Goal: Task Accomplishment & Management: Complete application form

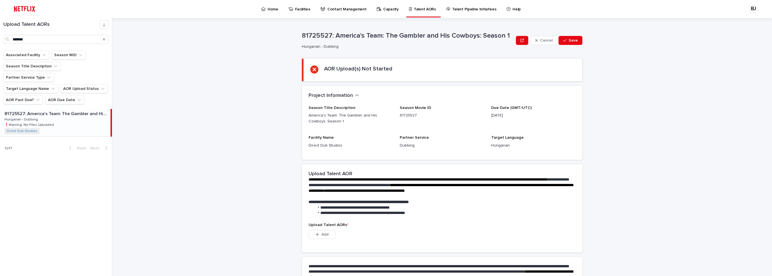
click at [187, 93] on div "**********" at bounding box center [445, 147] width 653 height 258
click at [105, 38] on div "Search" at bounding box center [104, 39] width 9 height 9
click at [56, 95] on button "AOR Due Date" at bounding box center [64, 99] width 39 height 9
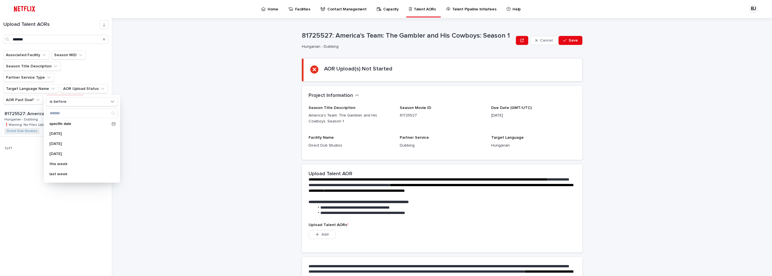
click at [56, 95] on button "AOR Due Date" at bounding box center [64, 99] width 39 height 9
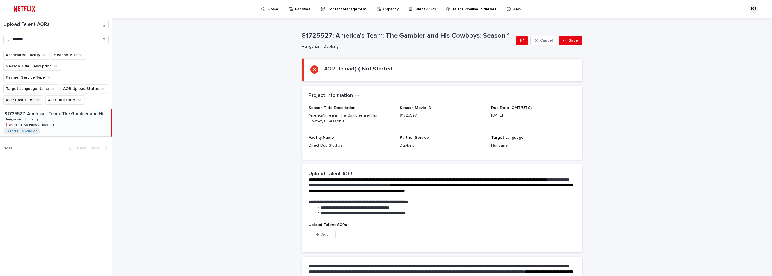
click at [35, 97] on icon "AOR Past Due?" at bounding box center [38, 100] width 6 height 6
click at [29, 113] on p "is checked" at bounding box center [40, 113] width 56 height 4
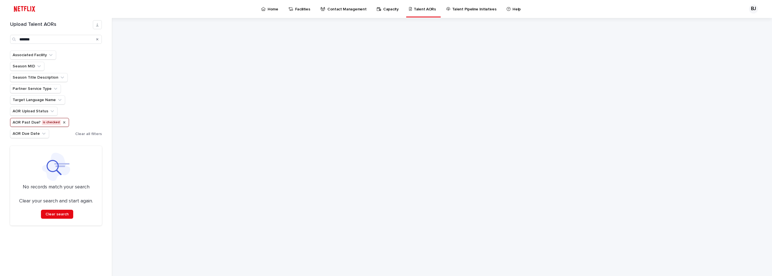
click at [62, 120] on icon "AOR Past Due?" at bounding box center [64, 122] width 4 height 4
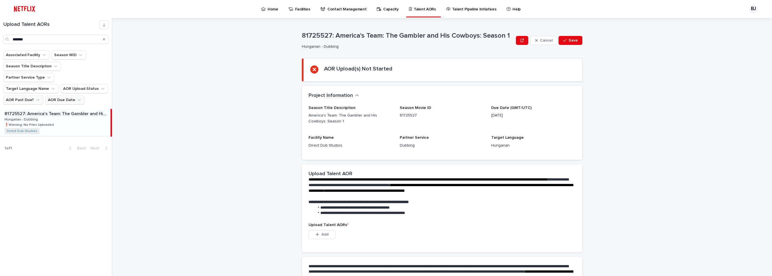
click at [76, 97] on icon "AOR Due Date" at bounding box center [79, 100] width 6 height 6
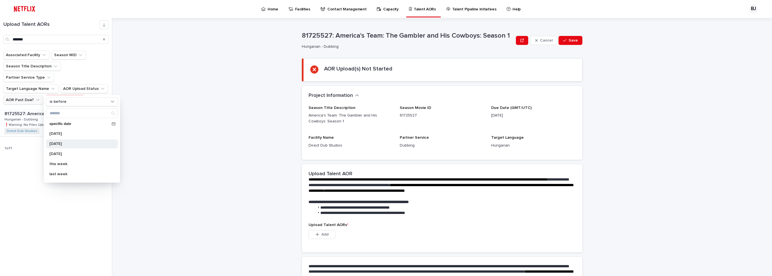
click at [66, 143] on p "[DATE]" at bounding box center [78, 144] width 59 height 4
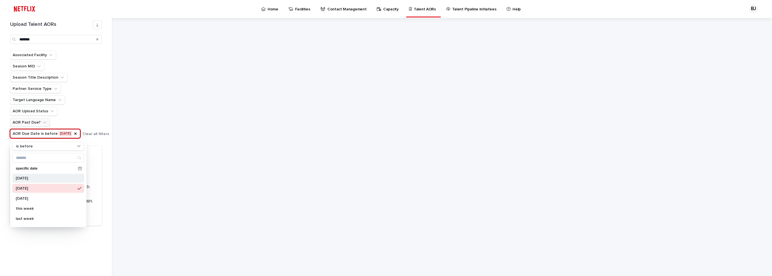
click at [38, 177] on p "[DATE]" at bounding box center [45, 178] width 59 height 4
click at [91, 237] on div "Upload Talent AORs ******* Associated Facility Season MID Season Title Descript…" at bounding box center [56, 147] width 112 height 258
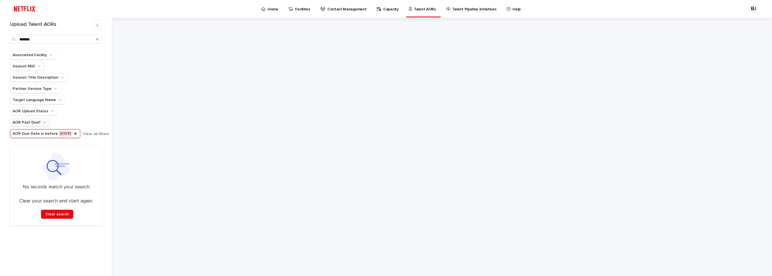
click at [73, 131] on icon "AOR Due Date" at bounding box center [75, 133] width 4 height 4
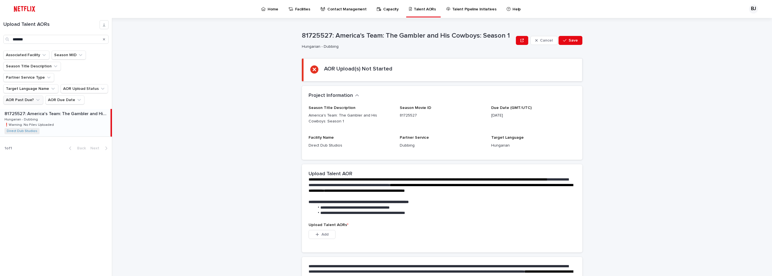
click at [103, 40] on icon "Search" at bounding box center [104, 39] width 2 height 2
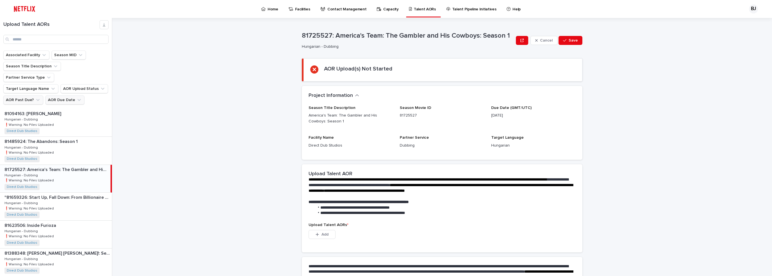
click at [76, 97] on icon "AOR Due Date" at bounding box center [79, 100] width 6 height 6
click at [66, 133] on p "[DATE]" at bounding box center [78, 133] width 59 height 4
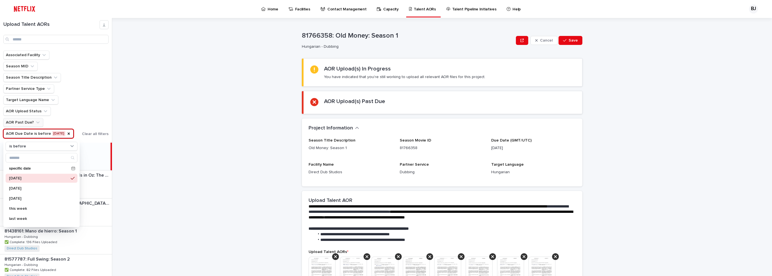
click at [159, 95] on div "**********" at bounding box center [445, 147] width 653 height 258
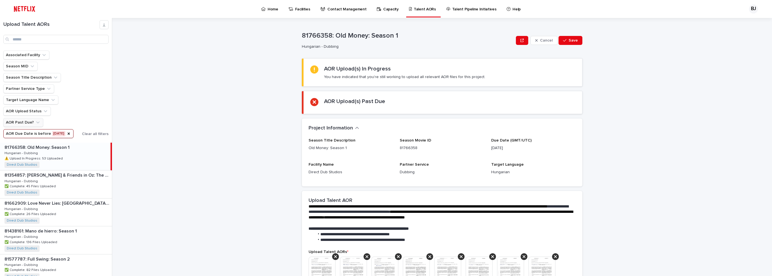
click at [64, 145] on p "81766358: Old Money: Season 1" at bounding box center [37, 147] width 66 height 6
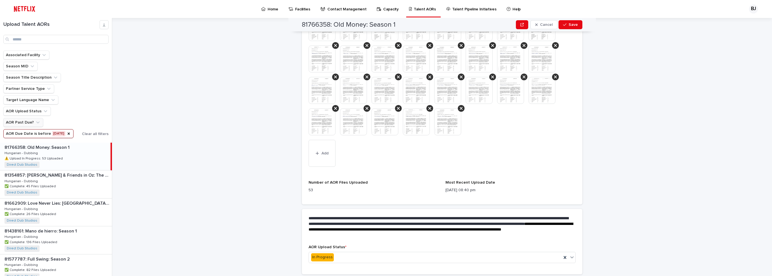
scroll to position [354, 0]
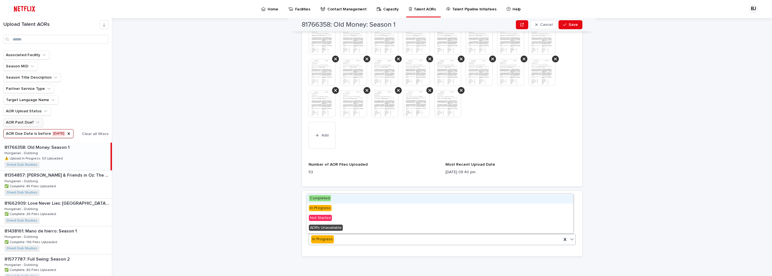
click at [320, 198] on span "Completed" at bounding box center [320, 198] width 22 height 6
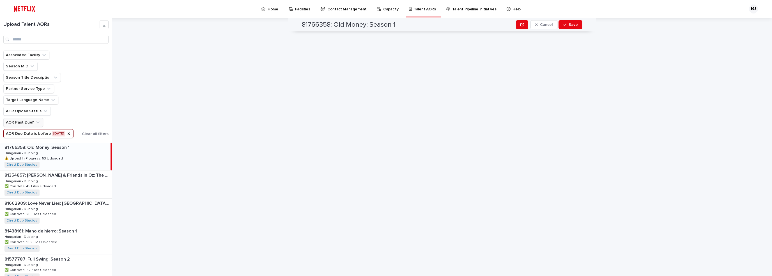
scroll to position [0, 0]
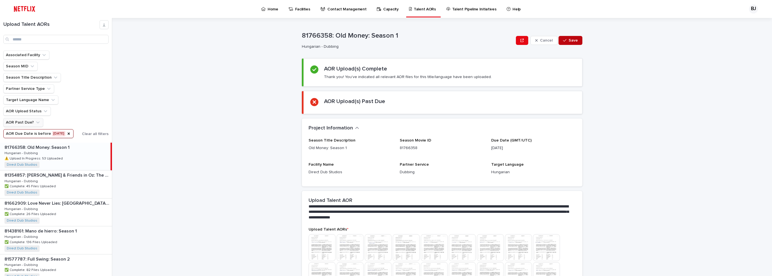
click at [575, 38] on button "Save" at bounding box center [570, 40] width 24 height 9
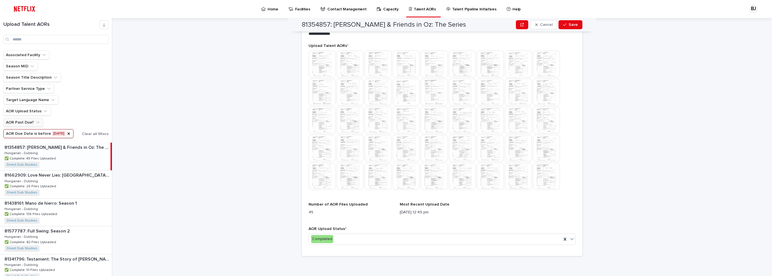
click at [66, 132] on button "AOR Due Date is before [DATE]" at bounding box center [38, 133] width 70 height 9
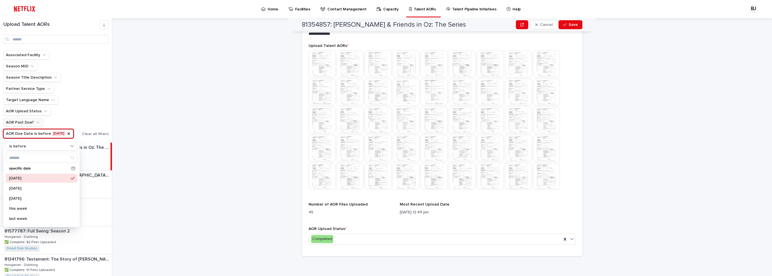
click at [172, 178] on div "**********" at bounding box center [445, 147] width 653 height 258
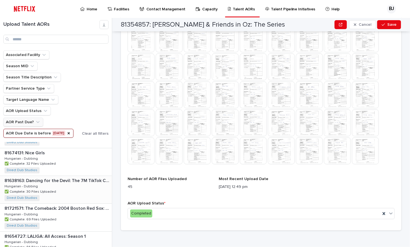
scroll to position [747, 0]
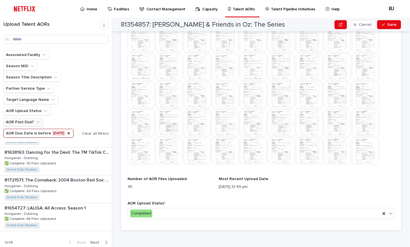
click at [105, 240] on icon "button" at bounding box center [106, 242] width 3 height 5
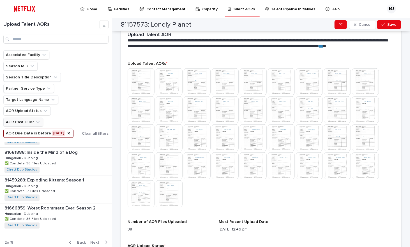
click at [69, 241] on icon "button" at bounding box center [70, 242] width 2 height 3
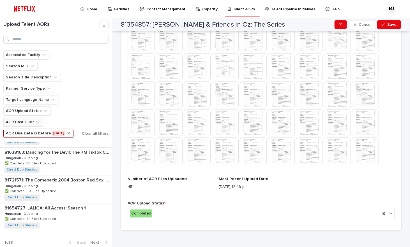
click at [68, 132] on icon "AOR Due Date" at bounding box center [69, 133] width 2 height 2
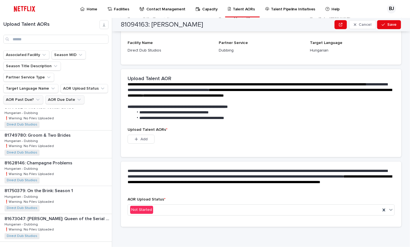
scroll to position [89, 0]
click at [76, 97] on icon "AOR Due Date" at bounding box center [79, 100] width 6 height 6
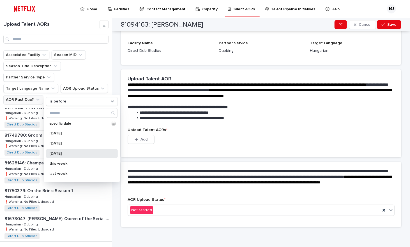
click at [64, 154] on p "[DATE]" at bounding box center [78, 154] width 59 height 4
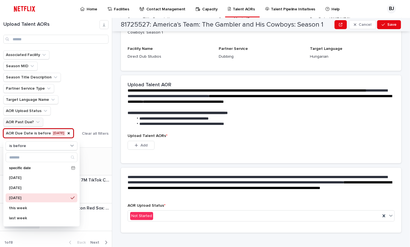
scroll to position [94, 0]
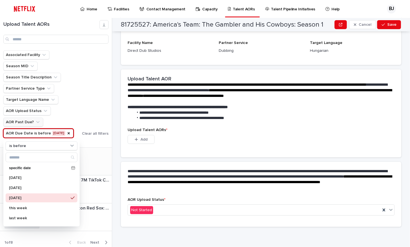
click at [96, 159] on div "81674131: Nice Girls 81674131: Nice Girls Hungarian - Dubbing Hungarian - Dubbi…" at bounding box center [56, 161] width 112 height 27
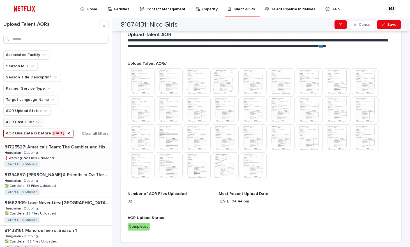
click at [56, 144] on p "81725527: America's Team: The Gambler and His Cowboys: Season 1" at bounding box center [57, 147] width 106 height 6
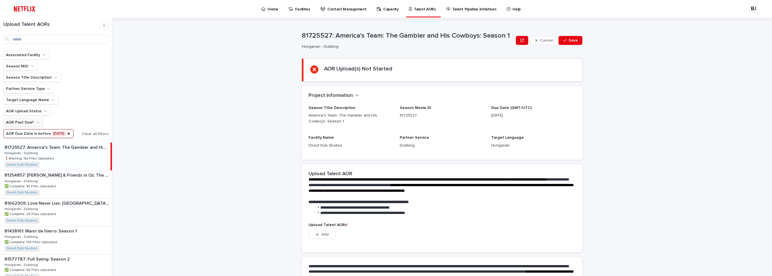
click at [475, 11] on p "Talent Pipeline Initiatives" at bounding box center [474, 6] width 44 height 12
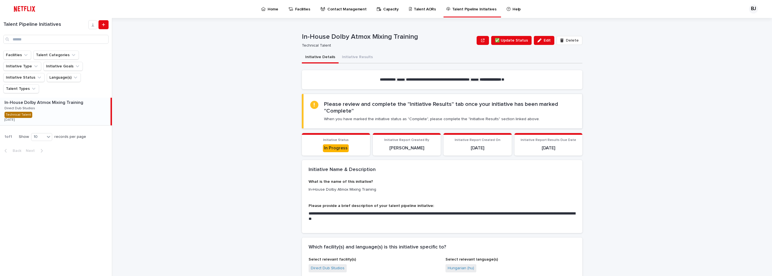
click at [298, 8] on p "Facilities" at bounding box center [302, 6] width 15 height 12
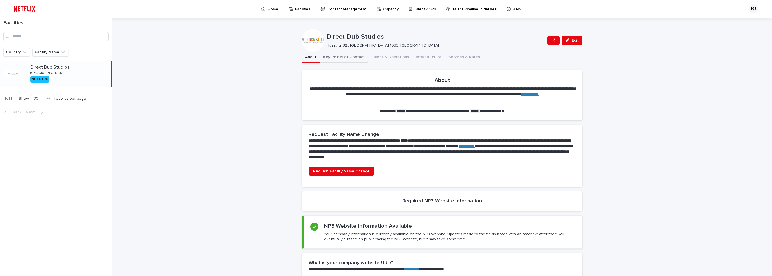
click at [356, 58] on button "Key Points of Contact" at bounding box center [344, 58] width 48 height 12
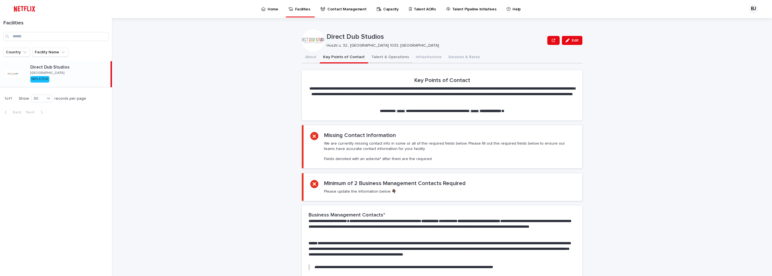
click at [374, 51] on div "Direct Dub Studios Huszti u. 32., [GEOGRAPHIC_DATA] 1033, [GEOGRAPHIC_DATA] Edit" at bounding box center [442, 40] width 280 height 22
click at [377, 57] on button "Talent & Operations" at bounding box center [390, 58] width 44 height 12
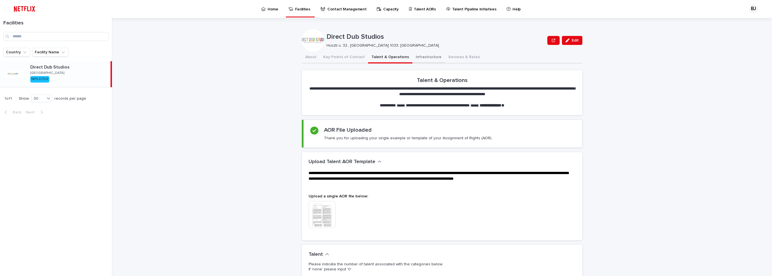
click at [417, 56] on button "Infrastructure" at bounding box center [428, 58] width 33 height 12
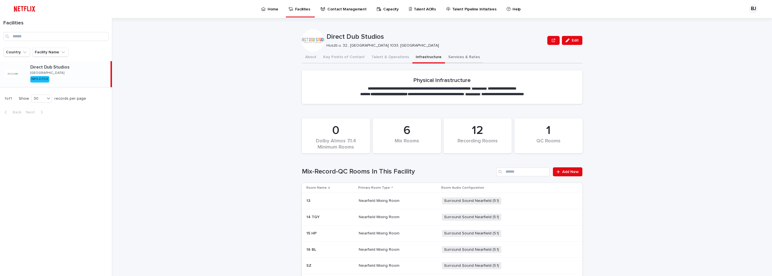
click at [453, 55] on button "Services & Rates" at bounding box center [464, 58] width 38 height 12
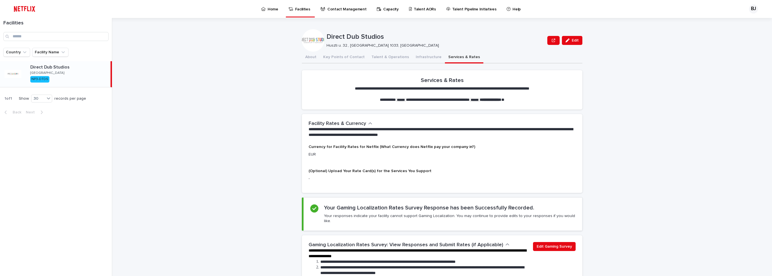
click at [333, 8] on p "Contact Management" at bounding box center [346, 6] width 39 height 12
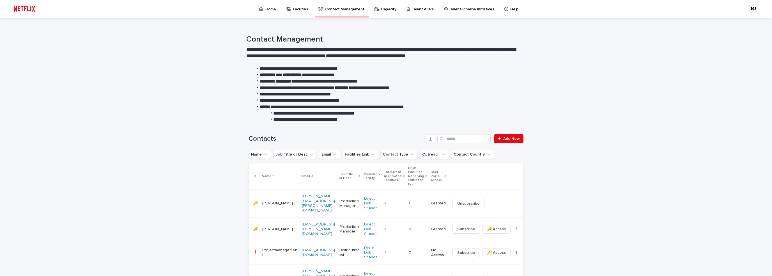
click at [413, 10] on p "Talent AORs" at bounding box center [422, 6] width 22 height 12
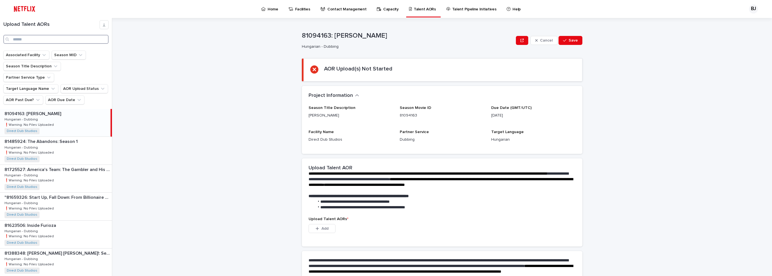
click at [74, 39] on input "Search" at bounding box center [55, 39] width 105 height 9
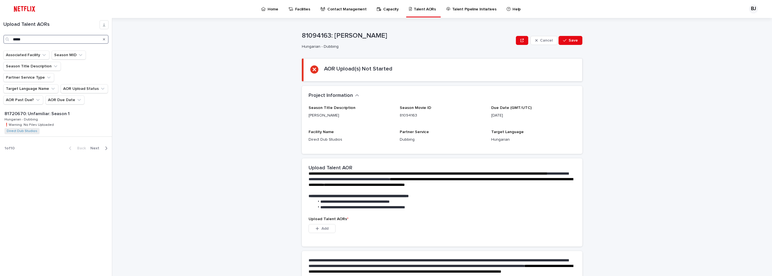
type input "*****"
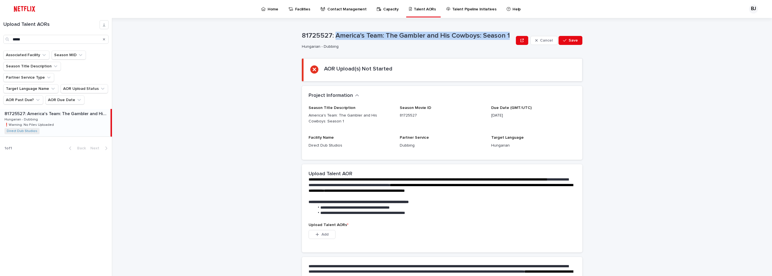
drag, startPoint x: 508, startPoint y: 36, endPoint x: 334, endPoint y: 36, distance: 173.8
click at [334, 36] on p "81725527: America's Team: The Gambler and His Cowboys: Season 1" at bounding box center [408, 36] width 212 height 8
copy p "America's Team: The Gambler and His Cowboys: Season 1"
